Goal: Use online tool/utility: Use online tool/utility

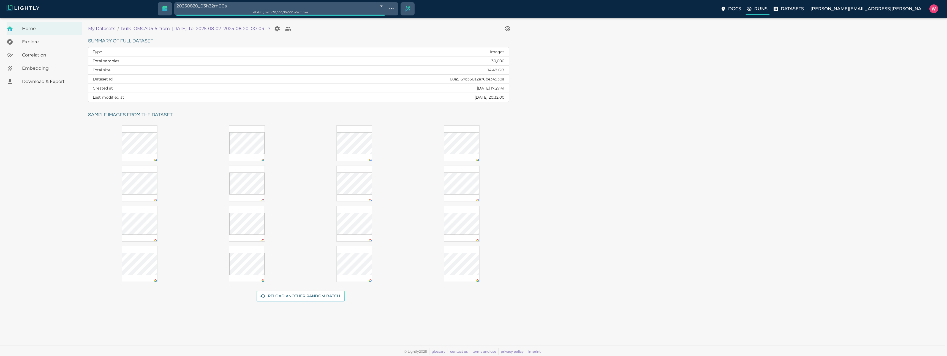
click at [768, 9] on p "Runs" at bounding box center [761, 9] width 13 height 7
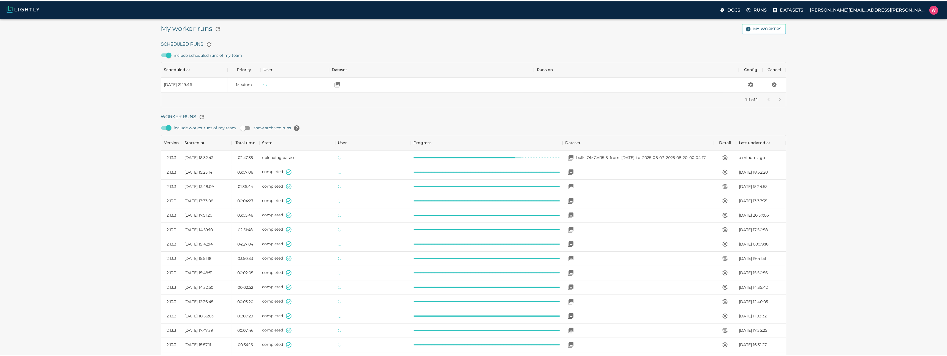
scroll to position [369, 618]
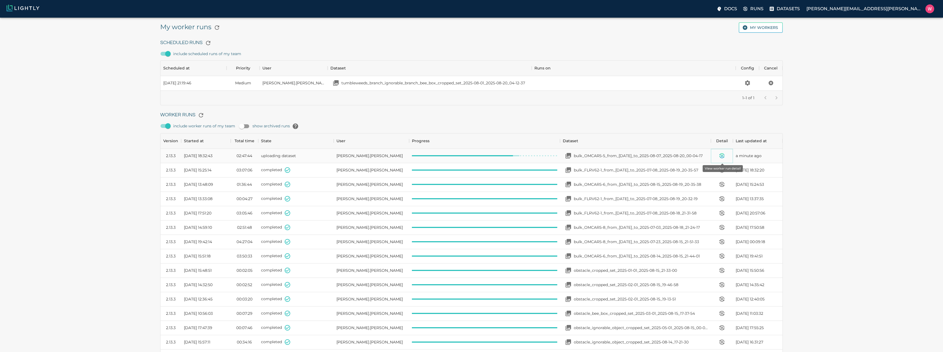
click at [717, 154] on button "View worker run detail" at bounding box center [722, 155] width 11 height 11
click at [724, 154] on icon "View worker run detail" at bounding box center [722, 155] width 7 height 7
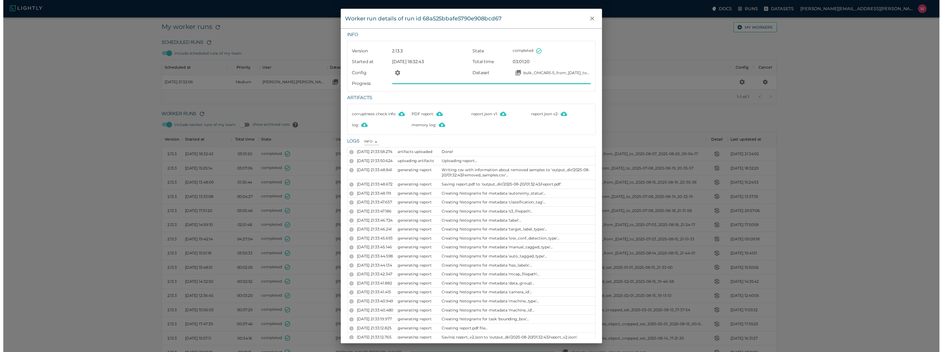
scroll to position [26, 618]
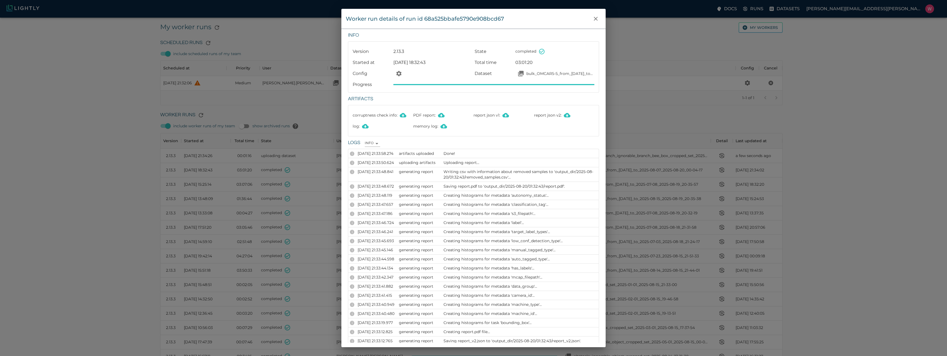
click at [565, 139] on div "Logs INFO INFO" at bounding box center [472, 141] width 256 height 15
click at [651, 100] on div "Worker run details of run id 68a525bbafe5790e908bcd67 Info Version 2.13.3 State…" at bounding box center [473, 178] width 947 height 356
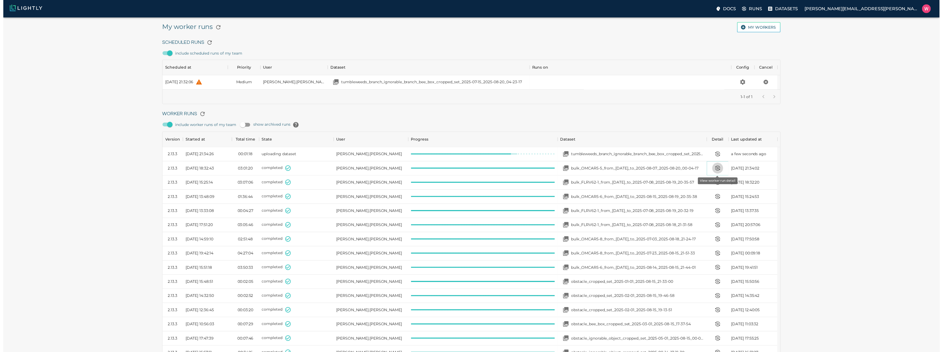
scroll to position [4, 4]
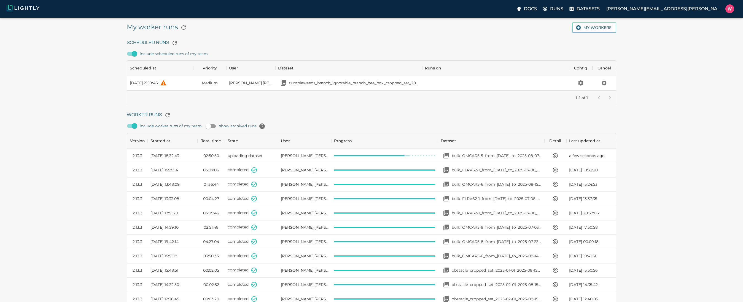
scroll to position [369, 484]
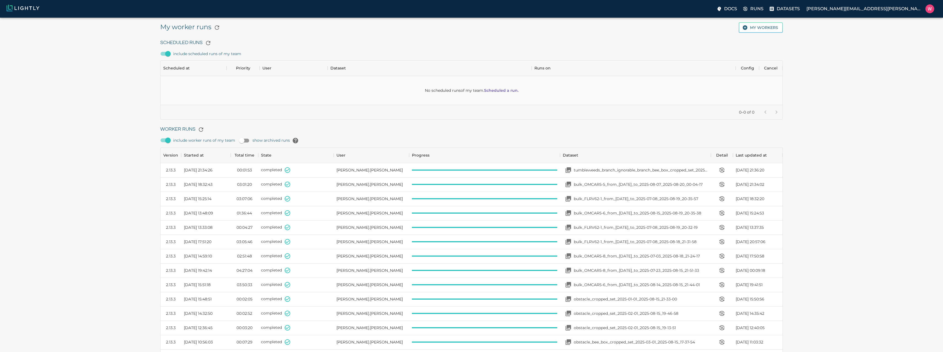
scroll to position [40, 618]
click at [613, 187] on p "tumbleweeds_branch_ignorable_branch_bee_box_cropped_set_2025-08-01_2025-08-20_0…" at bounding box center [641, 185] width 134 height 6
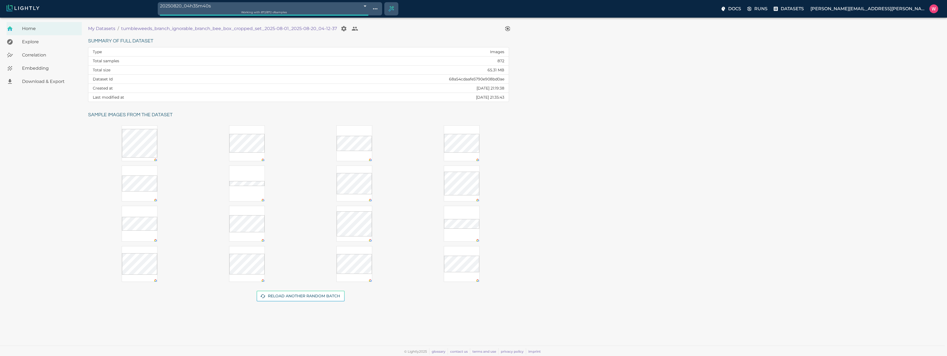
click at [49, 62] on div "Embedding" at bounding box center [44, 68] width 75 height 13
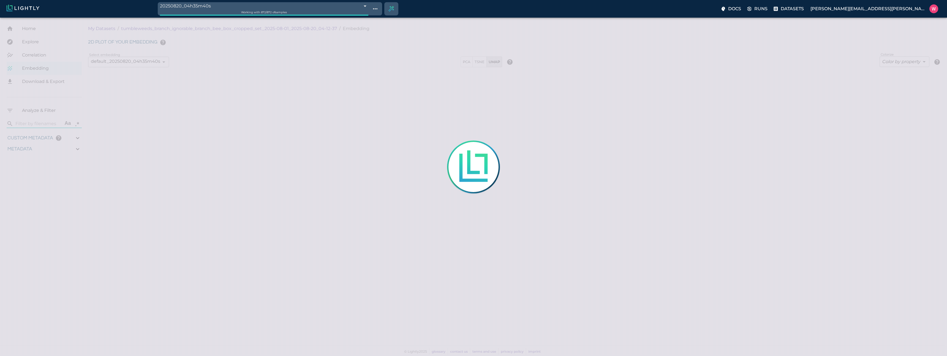
type input "1.0951292514801"
type input "20.5571292514801"
type input "2.18352961540222"
type input "39.0875296154022"
type input "0.217241379310345"
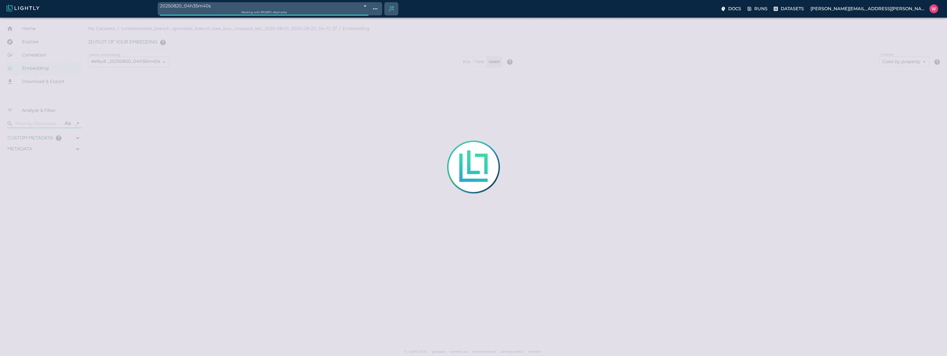
type input "13.7652413793103"
type input "1.0951292514801"
type input "20.5571292514801"
type input "2.18352961540222"
type input "39.0875296154022"
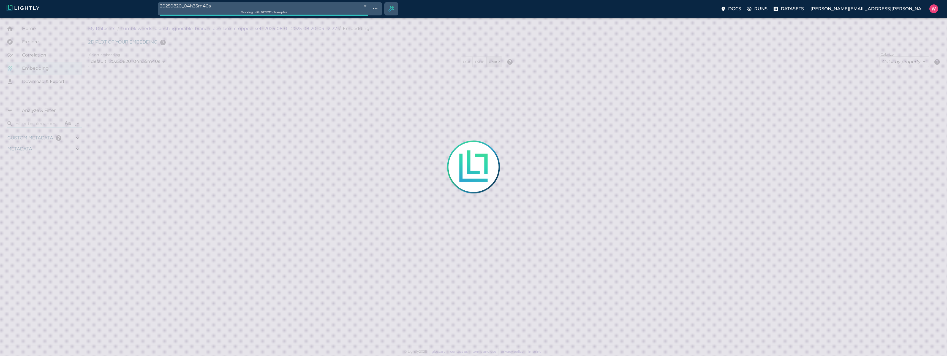
type input "0.217241379310345"
type input "13.7652413793103"
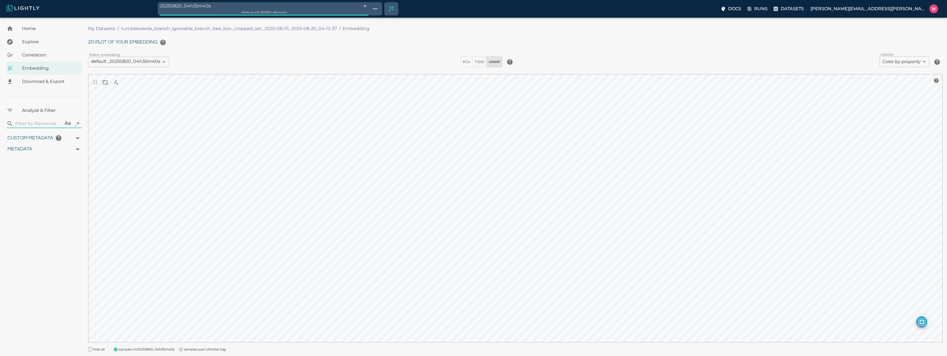
type input "1.0951292514801"
type input "20.5571292514801"
type input "2.18352961540222"
type input "39.0875296154022"
type input "0.217241379310345"
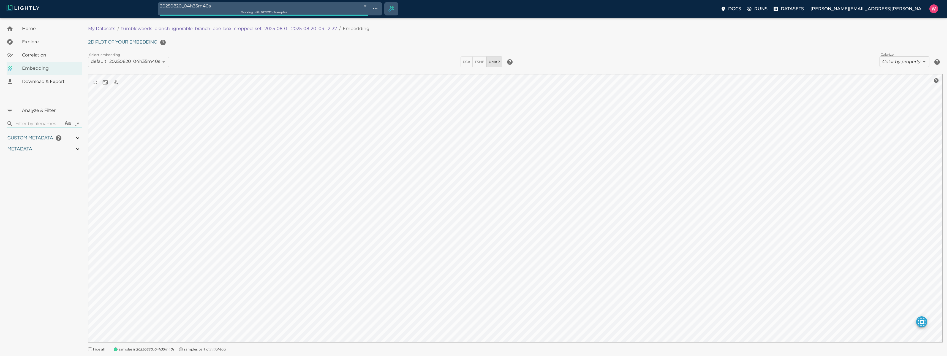
type input "13.7652413793103"
type input "1.0951292514801"
type input "20.5571292514801"
type input "2.18352961540222"
type input "39.0875296154022"
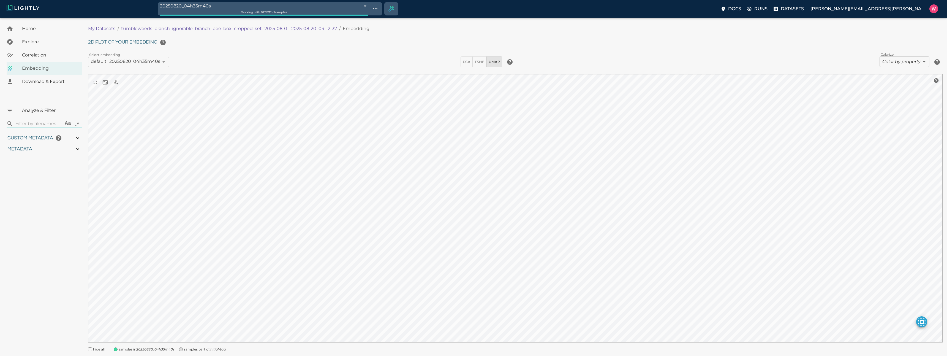
type input "0.217241379310345"
type input "13.7652413793103"
type input "1.0951292514801"
type input "20.5571292514801"
type input "2.18352961540222"
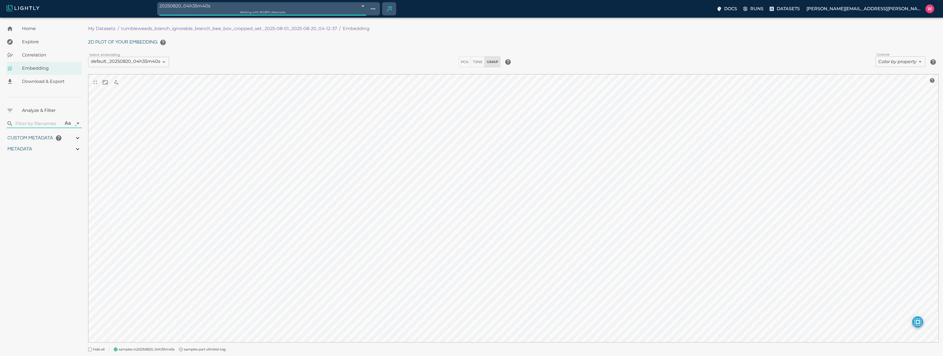
type input "39.0875296154022"
type input "0.217241379310345"
type input "13.7652413793103"
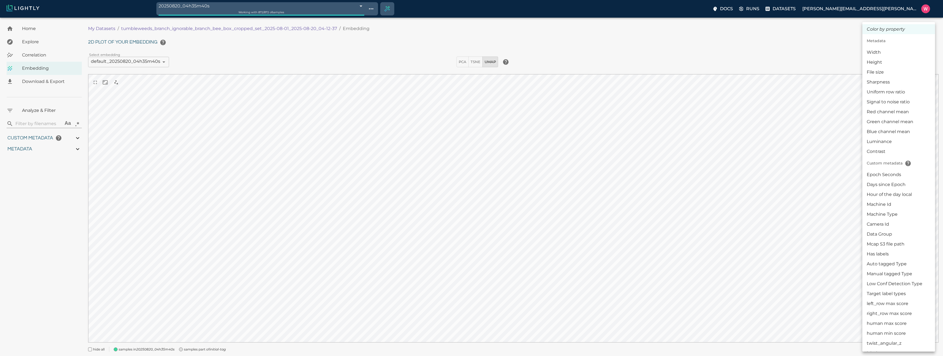
click at [904, 65] on body "20250820_04h35m40s 68a5509ca1c81e7dda39c961 Working with 872 / 872 of samples D…" at bounding box center [471, 195] width 943 height 354
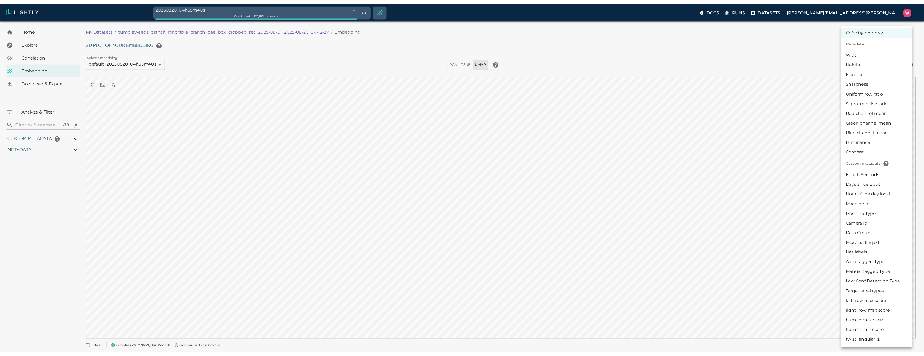
scroll to position [48, 0]
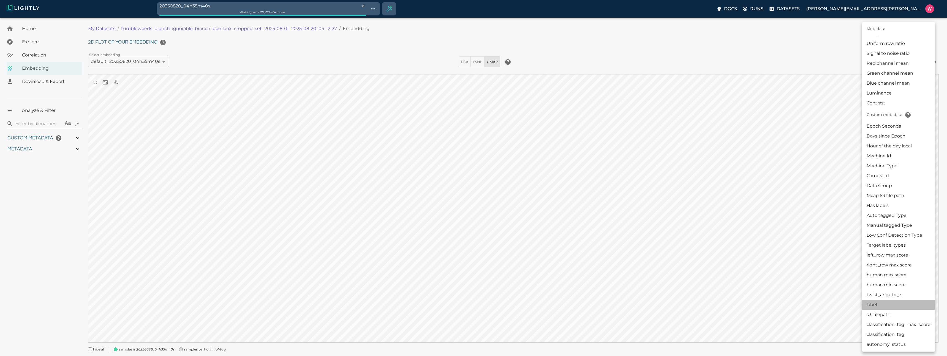
click at [889, 307] on li "label" at bounding box center [899, 305] width 73 height 10
type input "userDefined|CATEGORICAL_STRING|label"
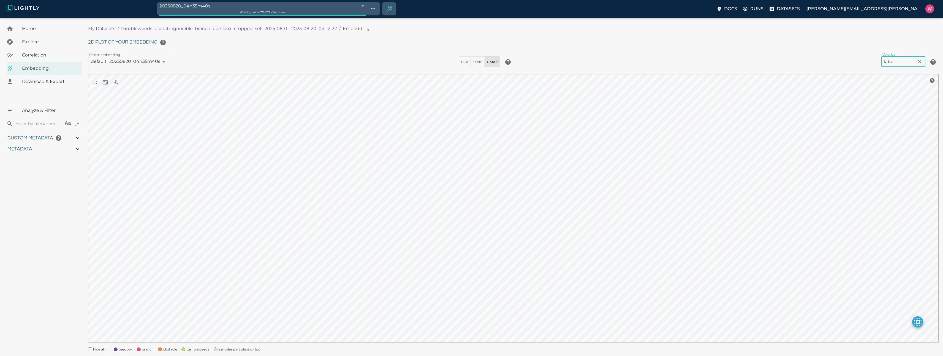
click at [243, 350] on span "samples part of initial-tag" at bounding box center [240, 349] width 42 height 6
click at [174, 351] on span "obstacle" at bounding box center [170, 349] width 14 height 6
click at [188, 344] on div "2D plot of your embedding Select embedding default_20250820_04h35m40s 68a5509d3…" at bounding box center [513, 194] width 851 height 315
click at [173, 349] on span "obstacle" at bounding box center [170, 349] width 14 height 6
click at [174, 349] on span "obstacle" at bounding box center [170, 349] width 14 height 6
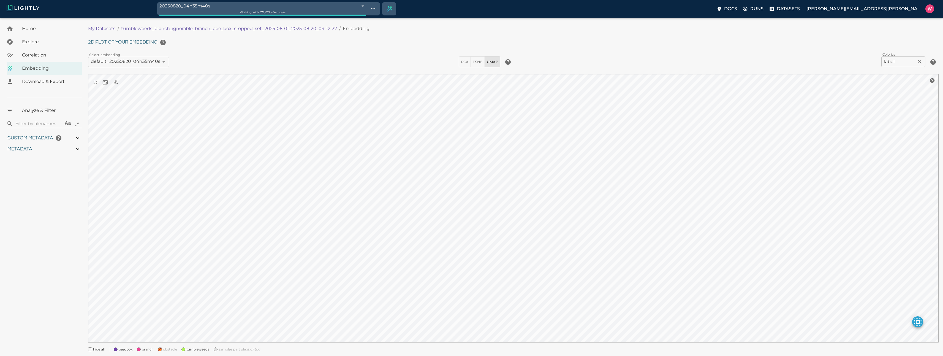
click at [174, 349] on span "obstacle" at bounding box center [170, 349] width 14 height 6
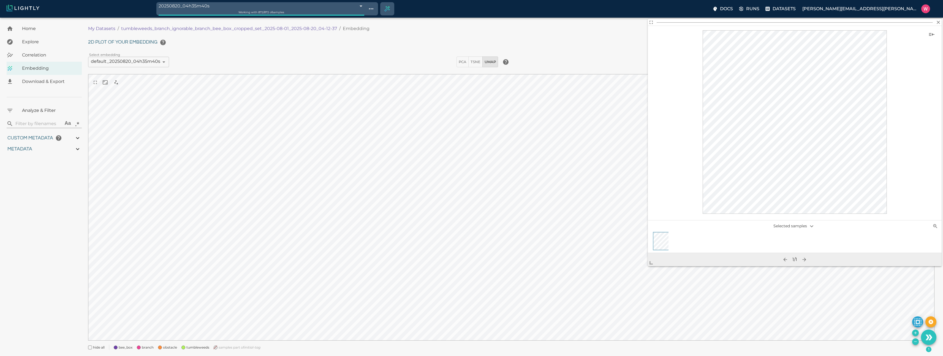
drag, startPoint x: 727, startPoint y: 182, endPoint x: 653, endPoint y: 264, distance: 110.0
click at [653, 264] on span at bounding box center [653, 260] width 11 height 11
